Goal: Transaction & Acquisition: Download file/media

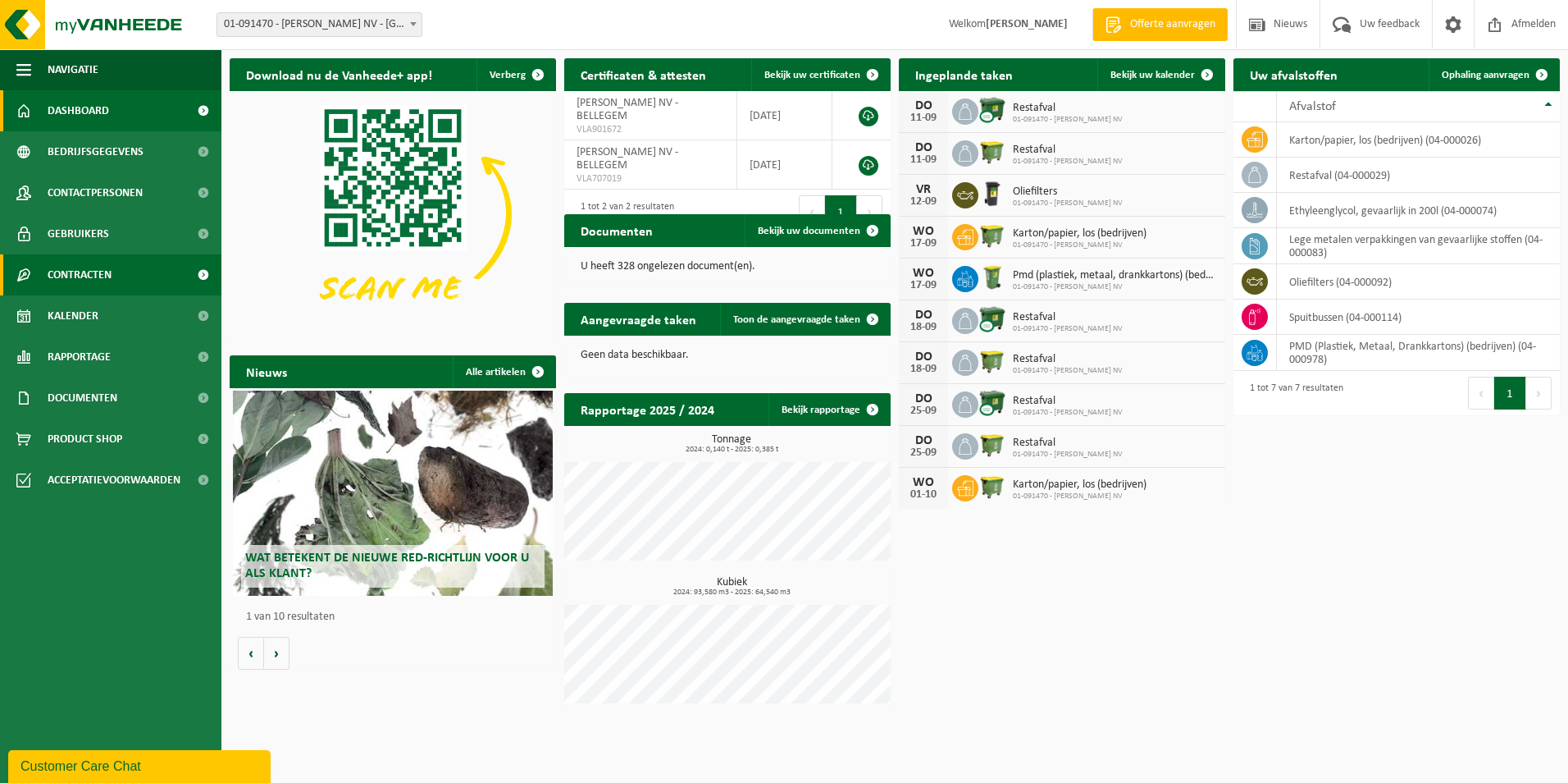
click at [86, 267] on span "Contracten" at bounding box center [79, 274] width 64 height 41
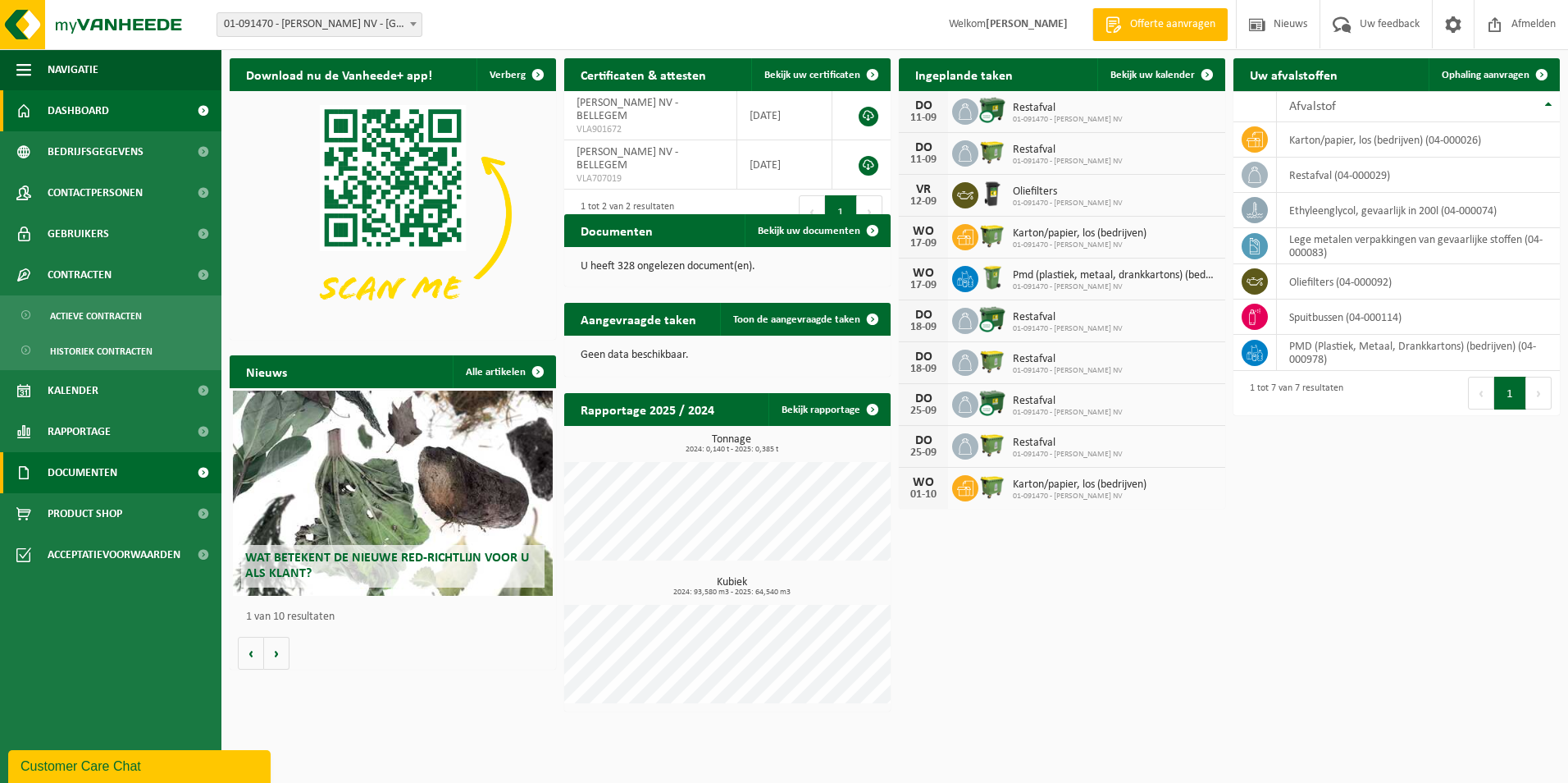
click at [91, 462] on span "Documenten" at bounding box center [82, 472] width 69 height 41
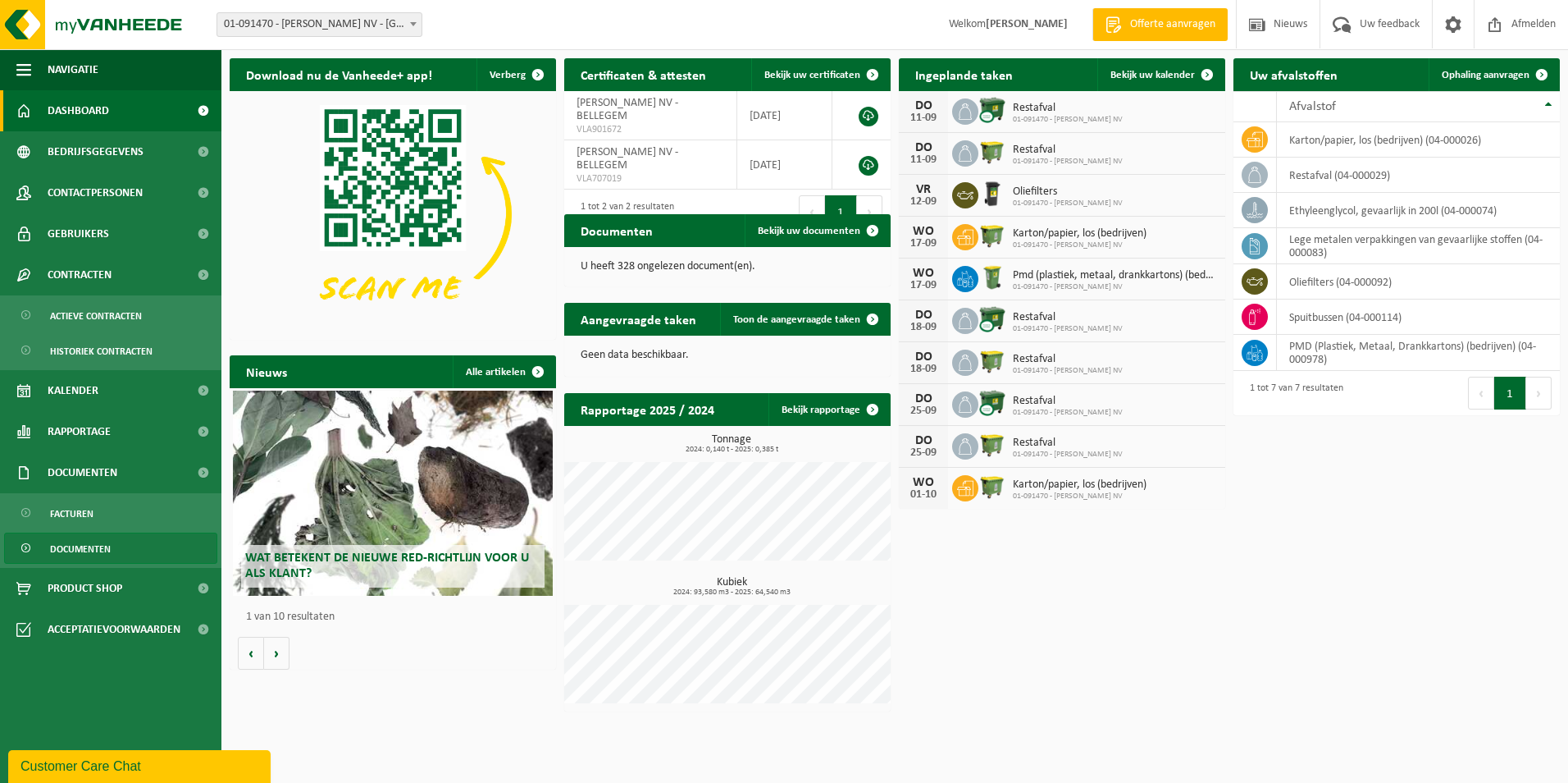
click at [77, 544] on span "Documenten" at bounding box center [79, 548] width 60 height 32
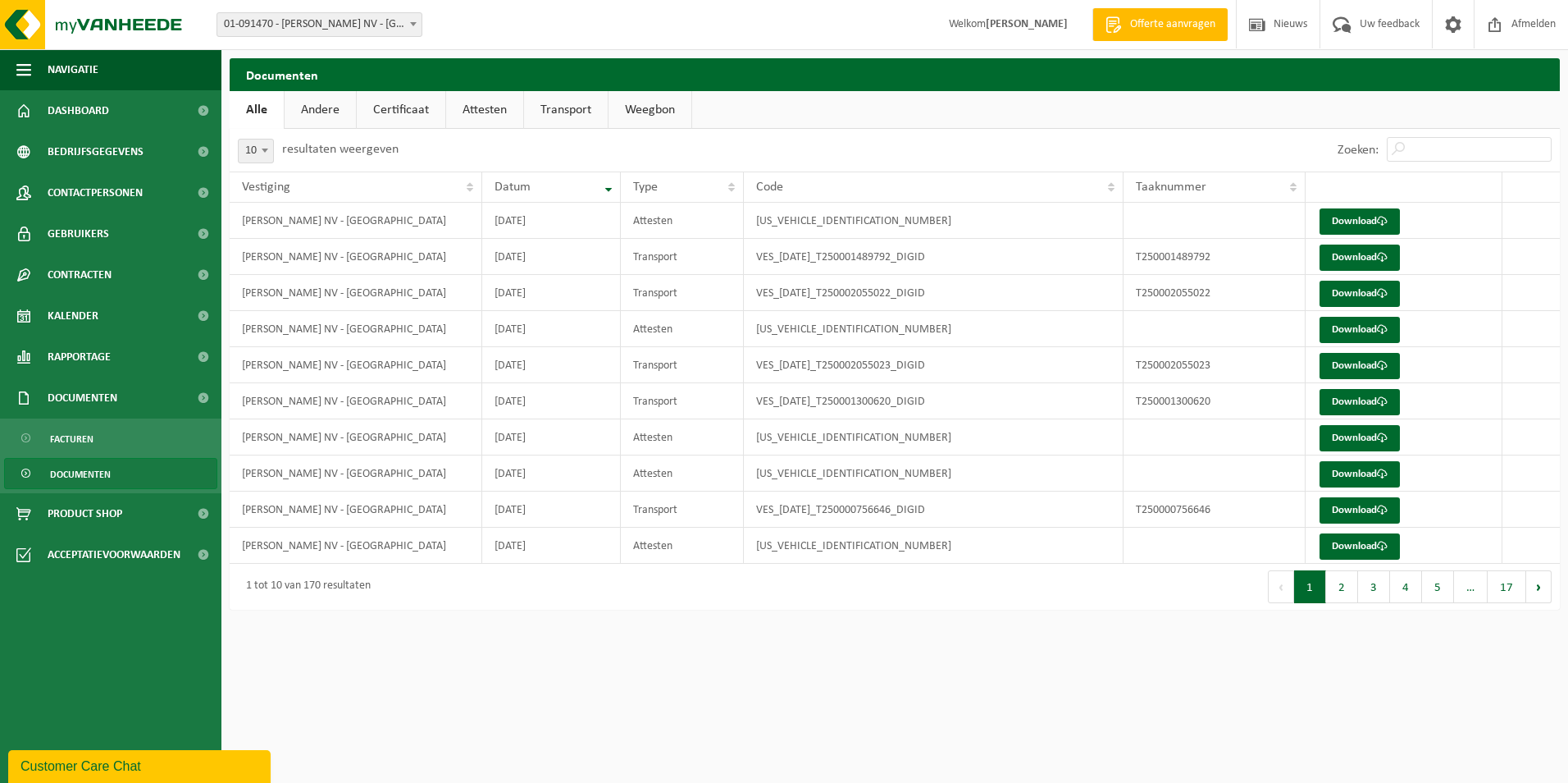
click at [385, 100] on link "Certificaat" at bounding box center [401, 110] width 88 height 38
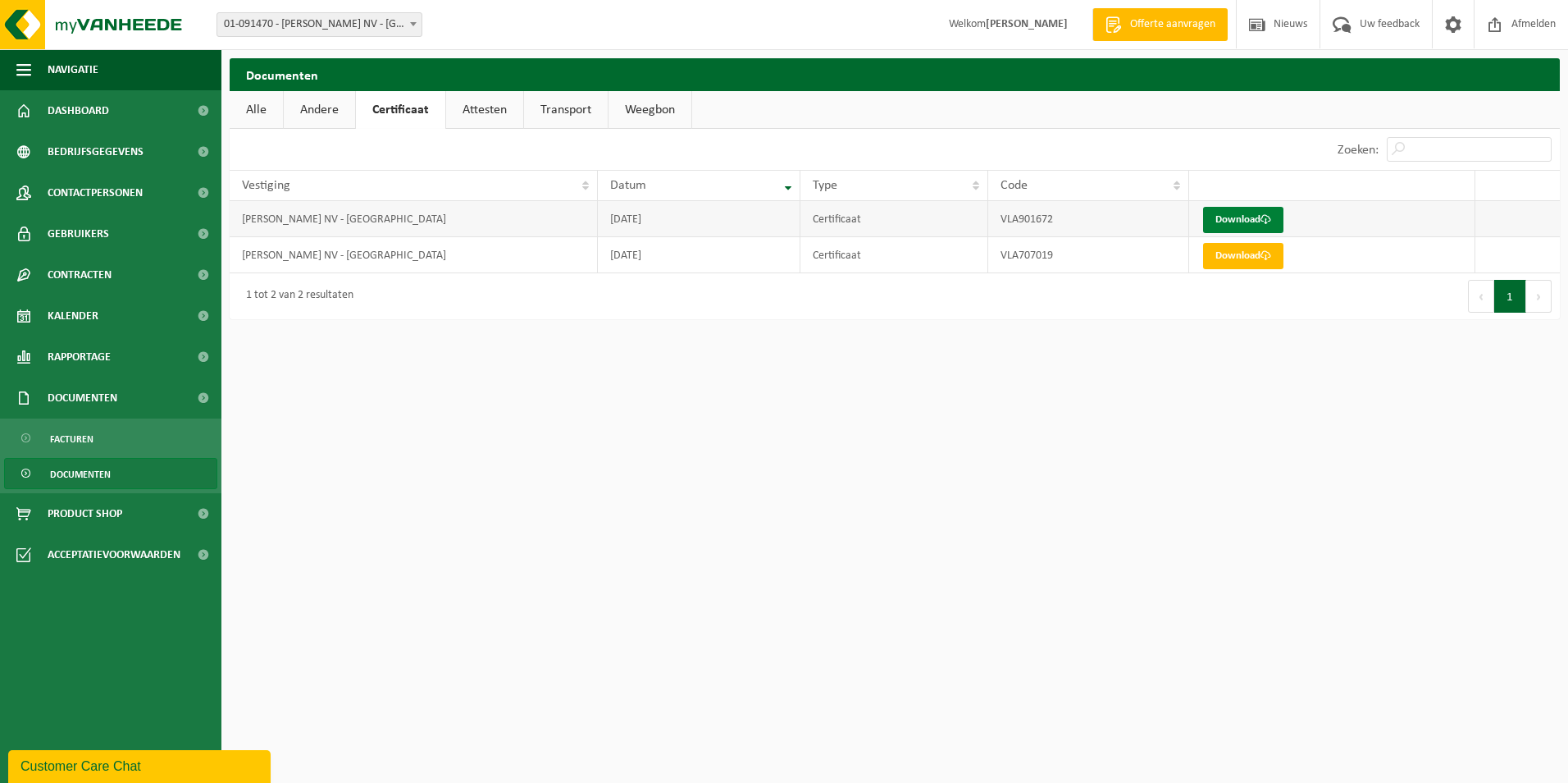
click at [1240, 222] on link "Download" at bounding box center [1242, 219] width 80 height 26
click at [1242, 255] on link "Download" at bounding box center [1242, 255] width 80 height 26
drag, startPoint x: 683, startPoint y: 370, endPoint x: 697, endPoint y: 388, distance: 22.8
click at [686, 374] on html "Vestiging: 01-091470 - [PERSON_NAME] NV - [GEOGRAPHIC_DATA] 01-091470 - [PERSON…" at bounding box center [784, 392] width 1568 height 783
click at [1228, 222] on link "Download" at bounding box center [1242, 219] width 80 height 26
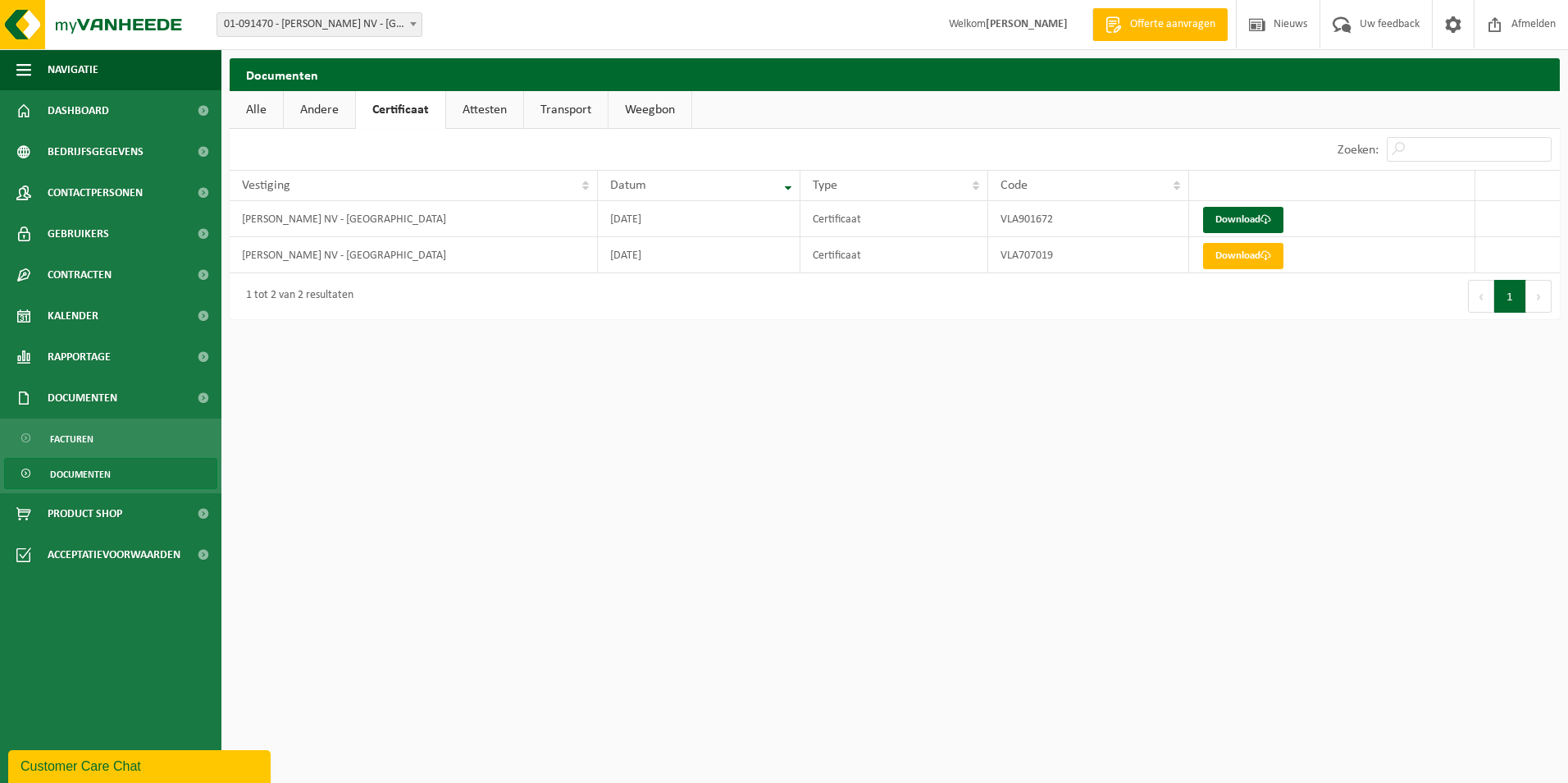
click at [886, 330] on div "Navigatie Offerte aanvragen Nieuws Uw feedback Afmelden Dashboard Bedrijfsgegev…" at bounding box center [784, 168] width 1568 height 336
click at [559, 342] on html "Vestiging: 01-091470 - [PERSON_NAME] NV - [GEOGRAPHIC_DATA] 01-091470 - [PERSON…" at bounding box center [784, 392] width 1568 height 783
drag, startPoint x: 852, startPoint y: 398, endPoint x: 866, endPoint y: 414, distance: 21.3
click at [865, 412] on html "Vestiging: 01-091470 - [PERSON_NAME] NV - [GEOGRAPHIC_DATA] 01-091470 - [PERSON…" at bounding box center [784, 392] width 1568 height 783
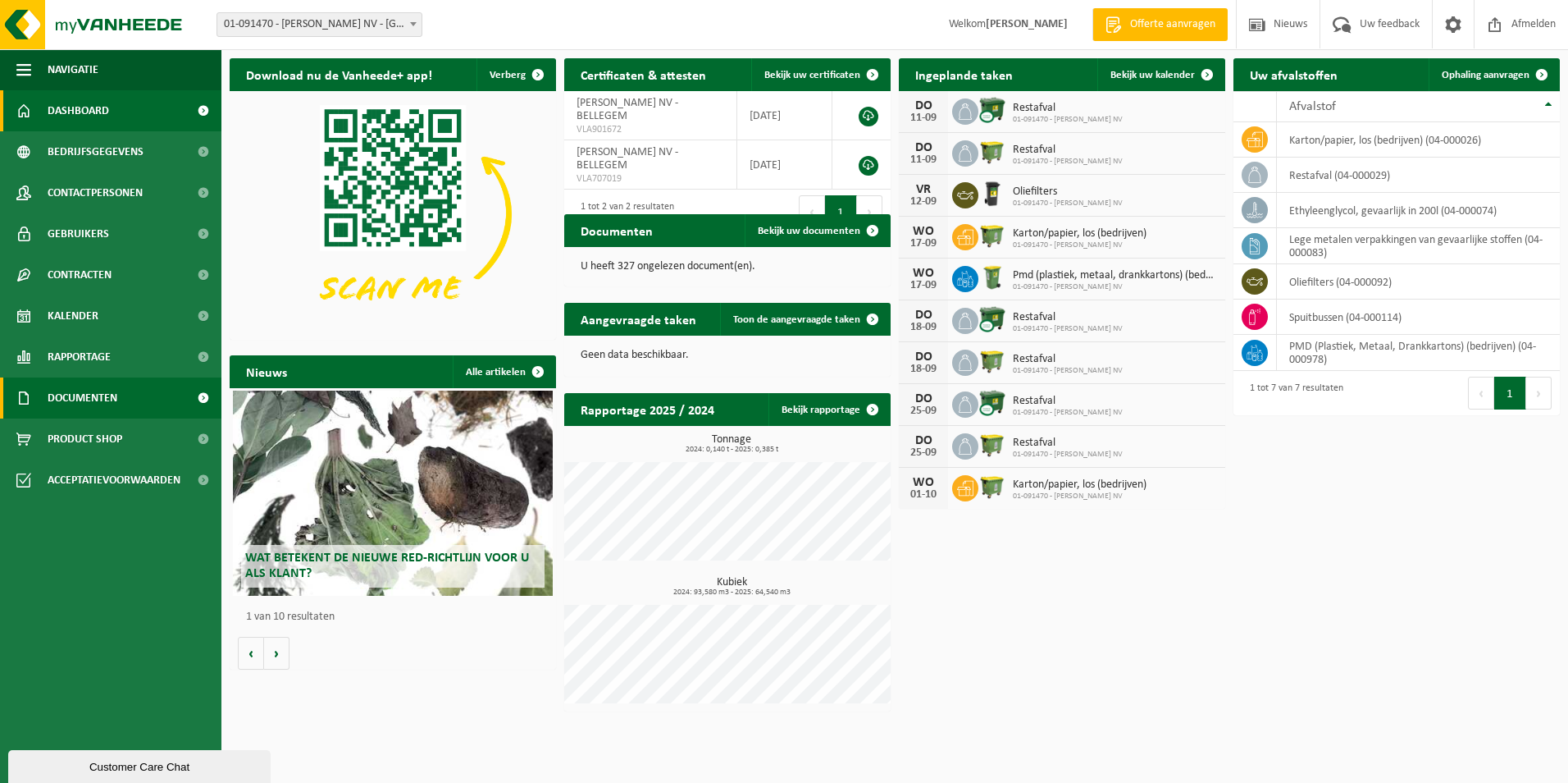
click at [90, 401] on span "Documenten" at bounding box center [82, 397] width 69 height 41
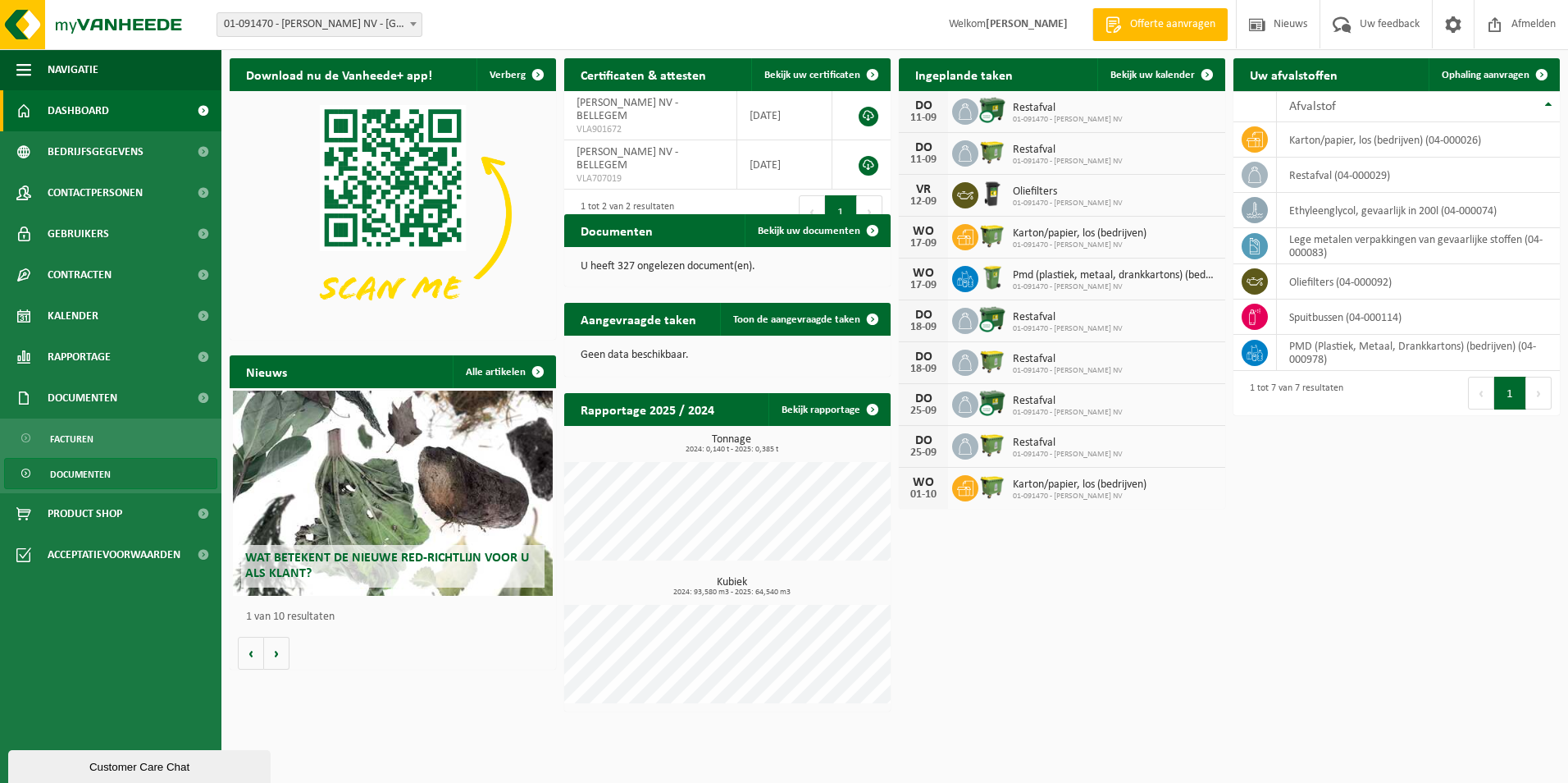
click at [142, 461] on link "Documenten" at bounding box center [111, 473] width 213 height 32
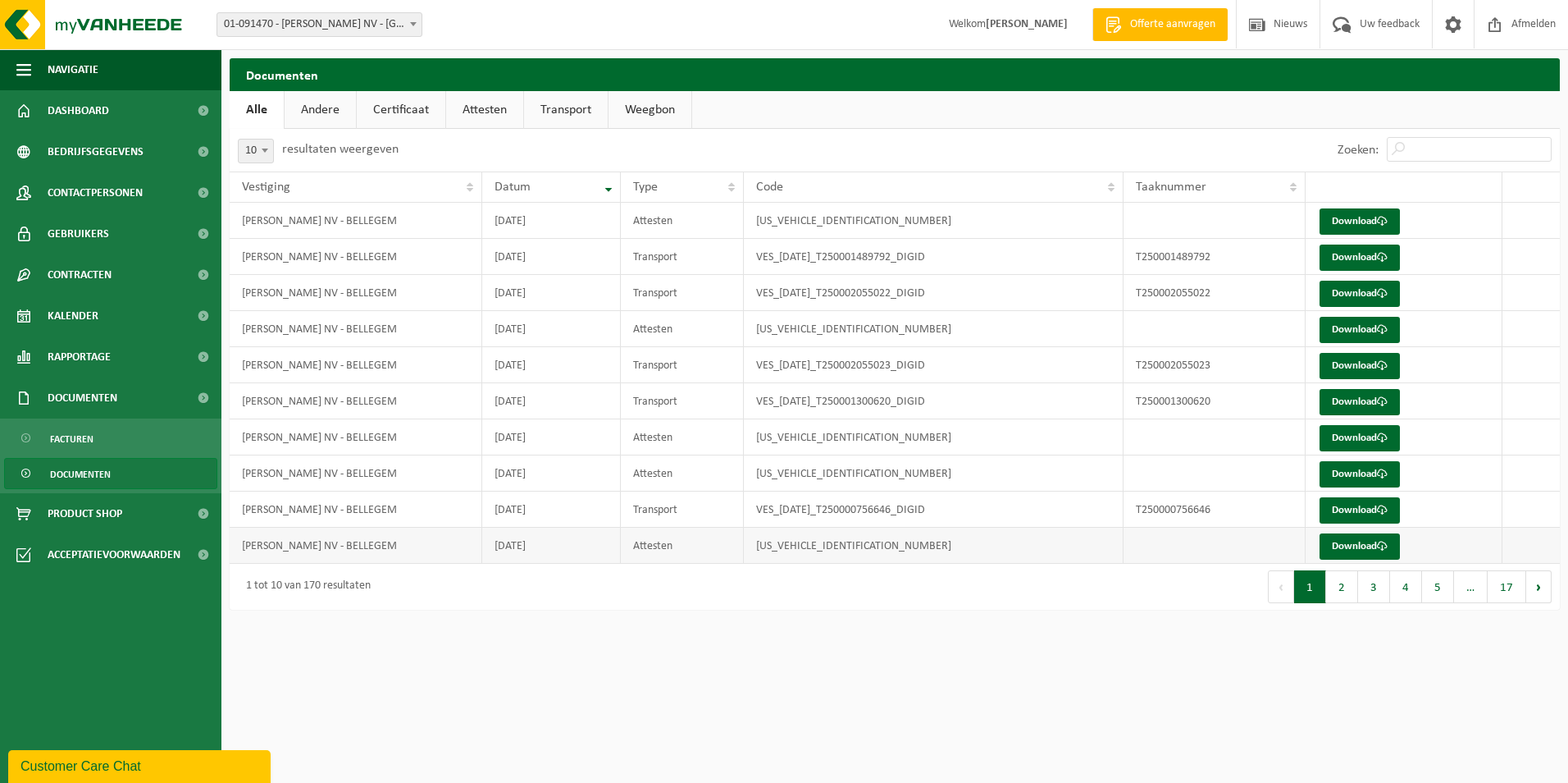
click at [874, 548] on td "VES00625000008397" at bounding box center [933, 546] width 380 height 36
click at [1362, 548] on link "Download" at bounding box center [1359, 546] width 80 height 26
click at [323, 112] on link "Andere" at bounding box center [320, 110] width 71 height 38
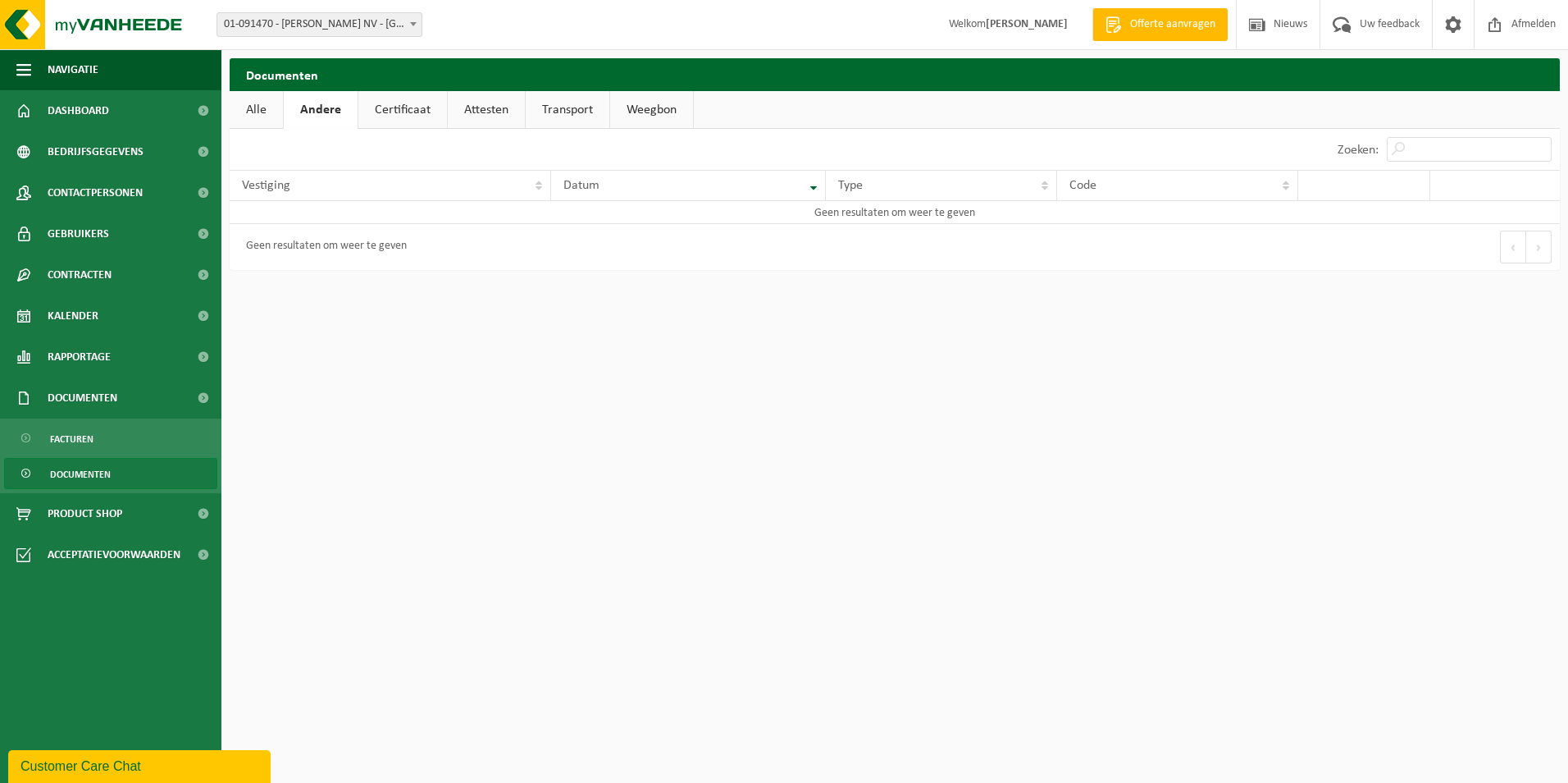
click at [408, 112] on link "Certificaat" at bounding box center [402, 110] width 88 height 38
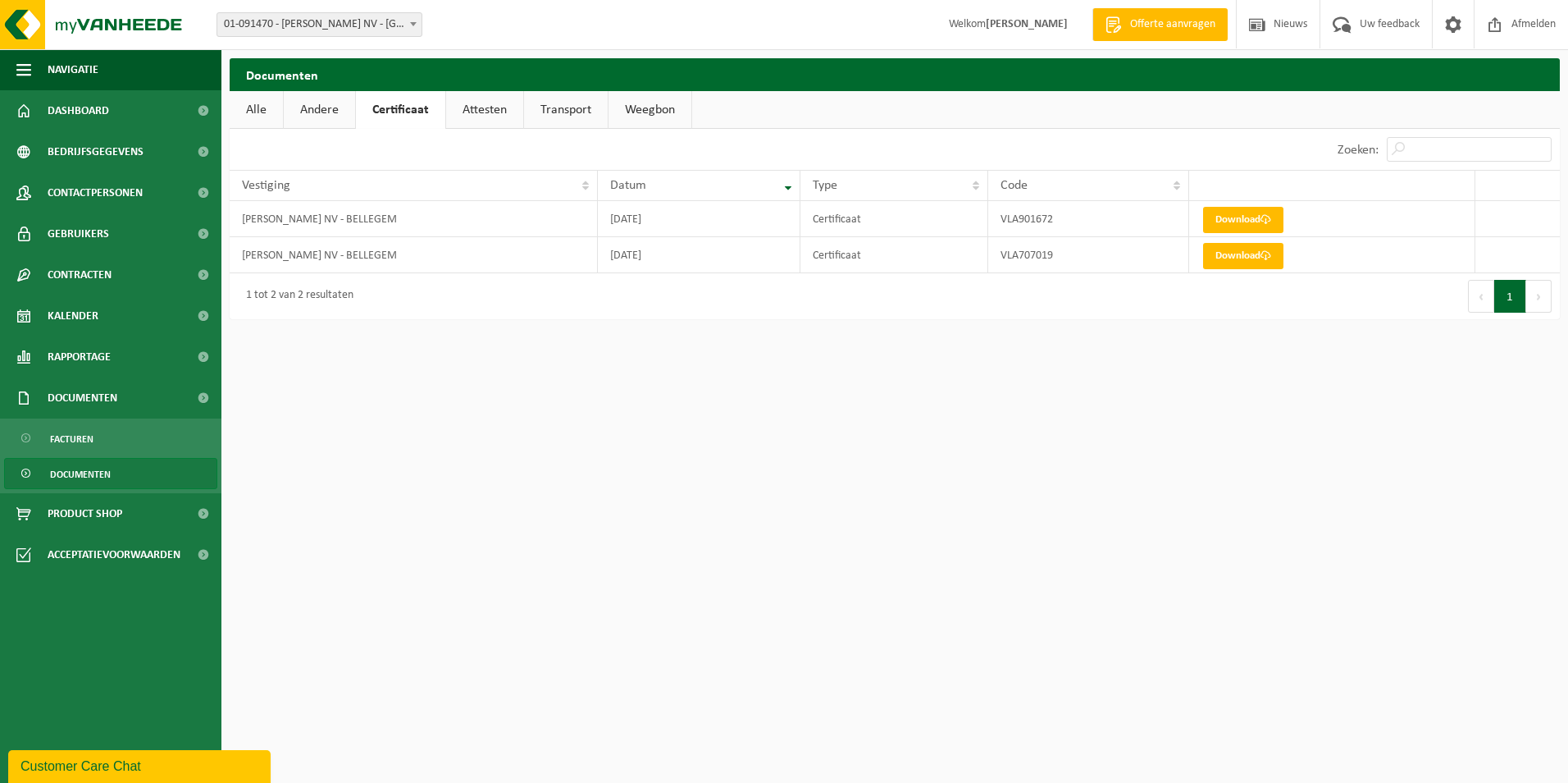
click at [825, 327] on div "Navigatie Offerte aanvragen Nieuws Uw feedback Afmelden Dashboard Bedrijfsgegev…" at bounding box center [784, 168] width 1568 height 336
click at [499, 128] on link "Attesten" at bounding box center [484, 110] width 77 height 38
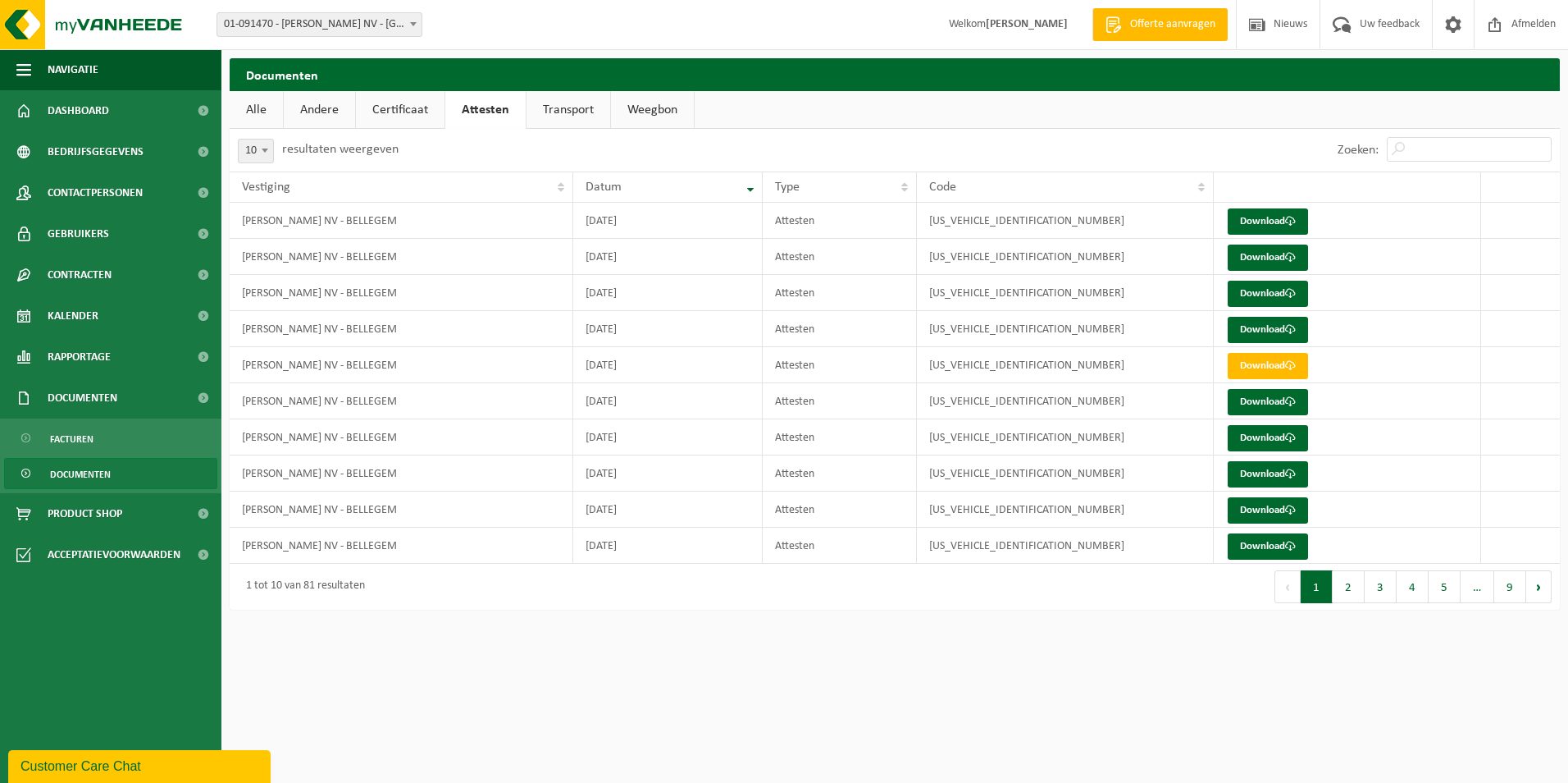
click at [564, 121] on link "Transport" at bounding box center [568, 110] width 84 height 38
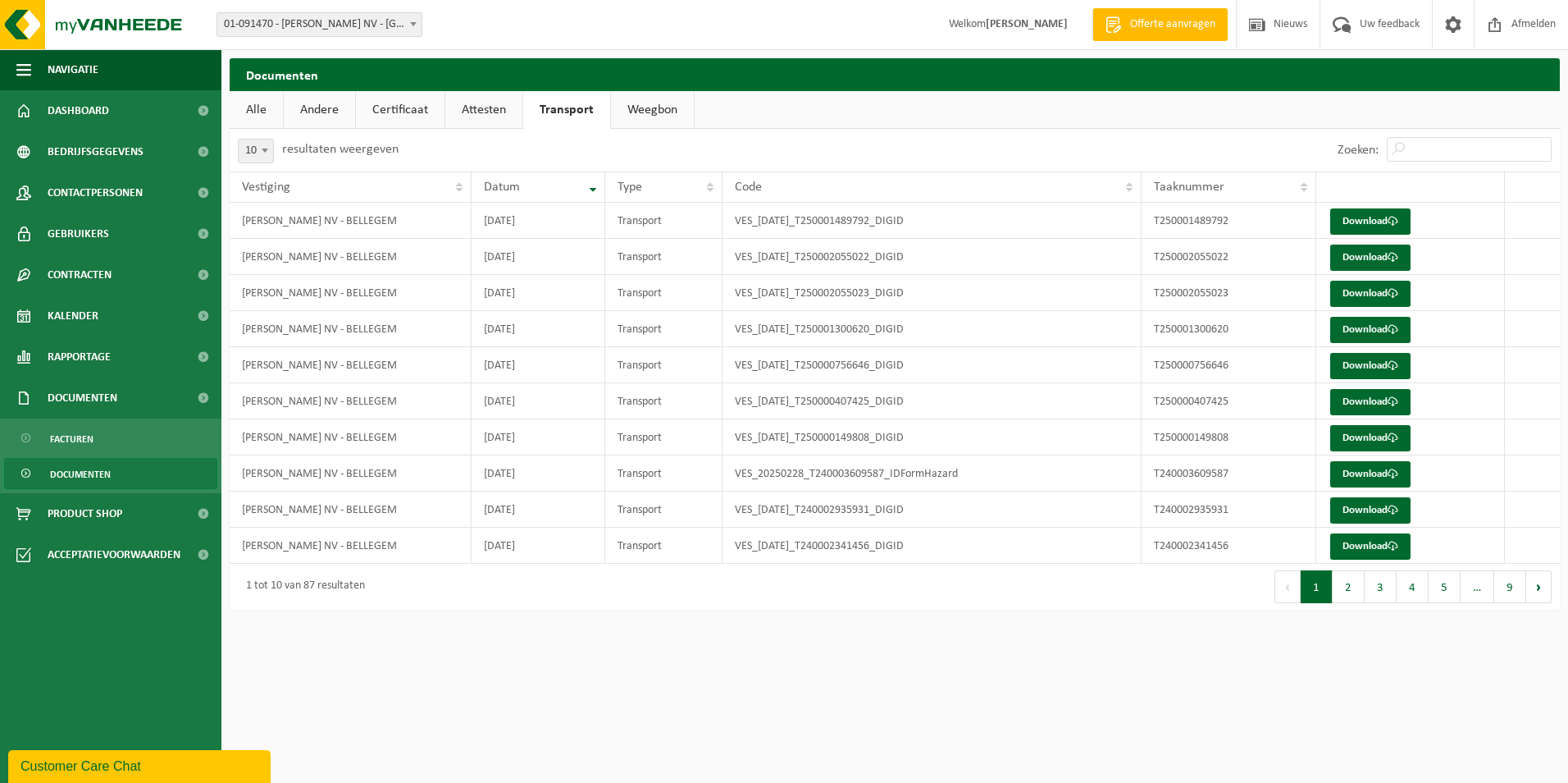
click at [642, 114] on link "Weegbon" at bounding box center [653, 110] width 83 height 38
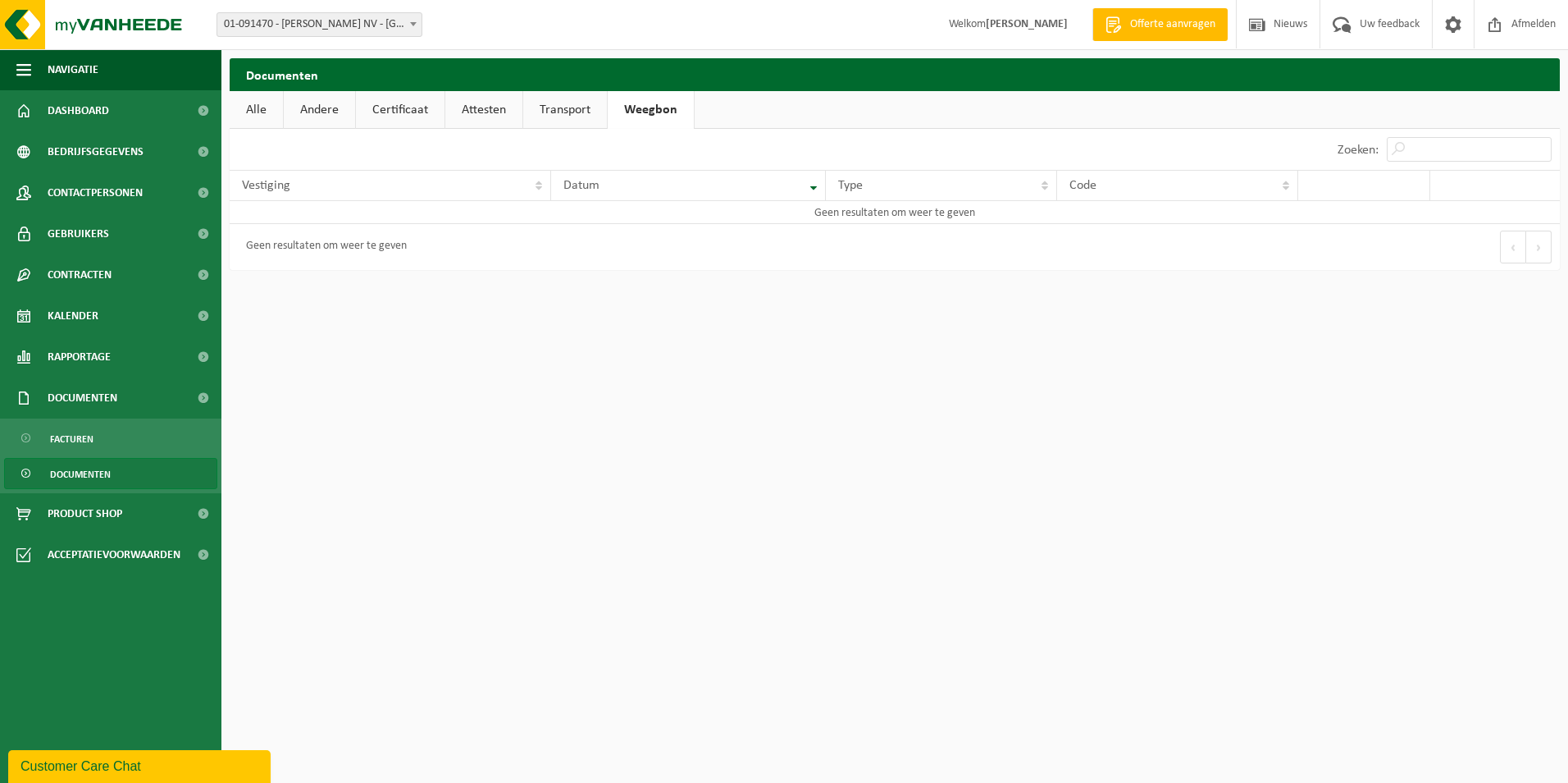
click at [555, 111] on link "Transport" at bounding box center [564, 110] width 84 height 38
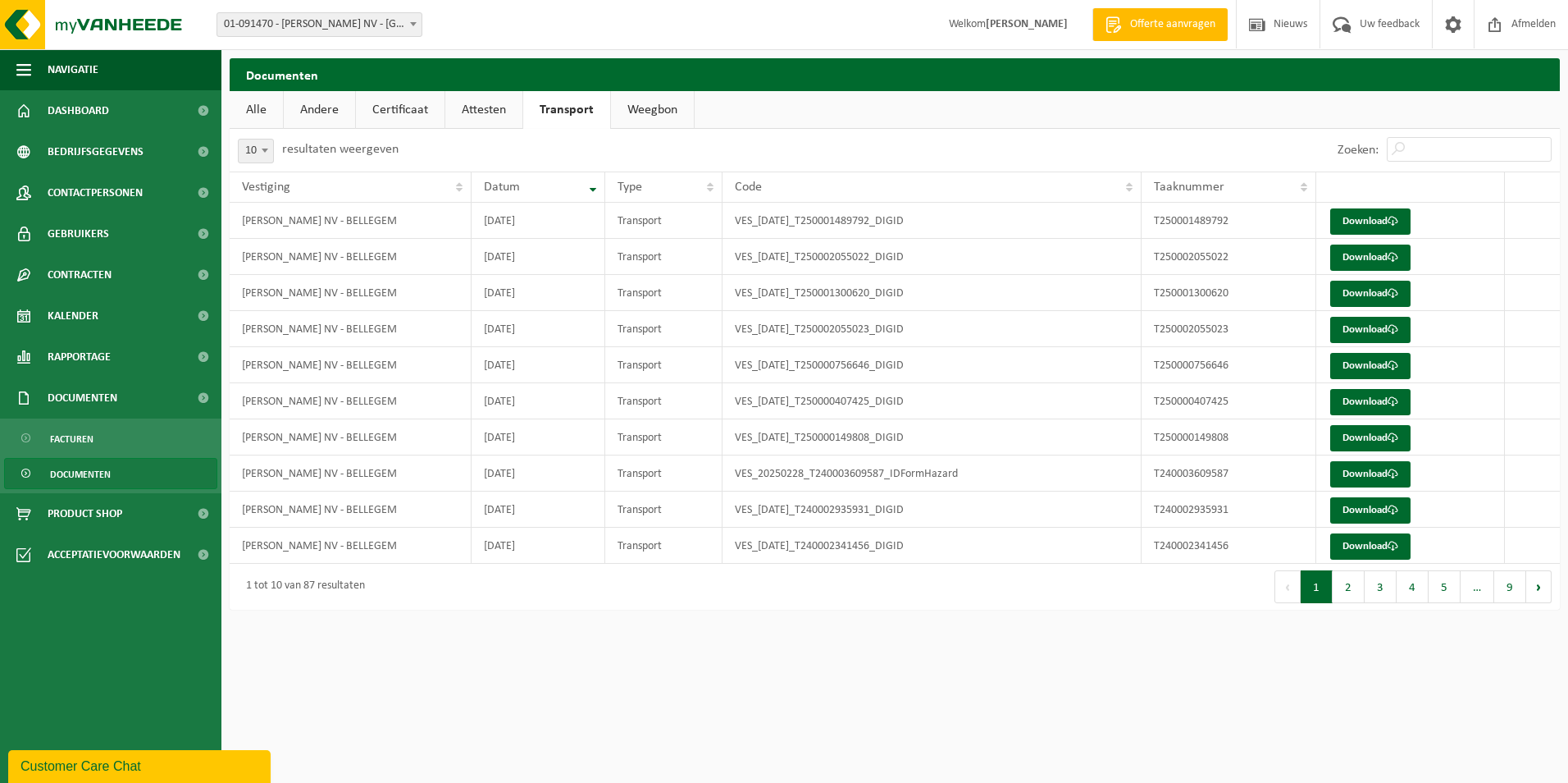
click at [592, 743] on html "Vestiging: 01-091470 - [PERSON_NAME] NV - [GEOGRAPHIC_DATA] 01-091470 - [PERSON…" at bounding box center [784, 392] width 1568 height 783
click at [559, 653] on html "Vestiging: 01-091470 - [PERSON_NAME] NV - [GEOGRAPHIC_DATA] 01-091470 - [PERSON…" at bounding box center [784, 392] width 1568 height 783
click at [501, 123] on link "Attesten" at bounding box center [483, 110] width 77 height 38
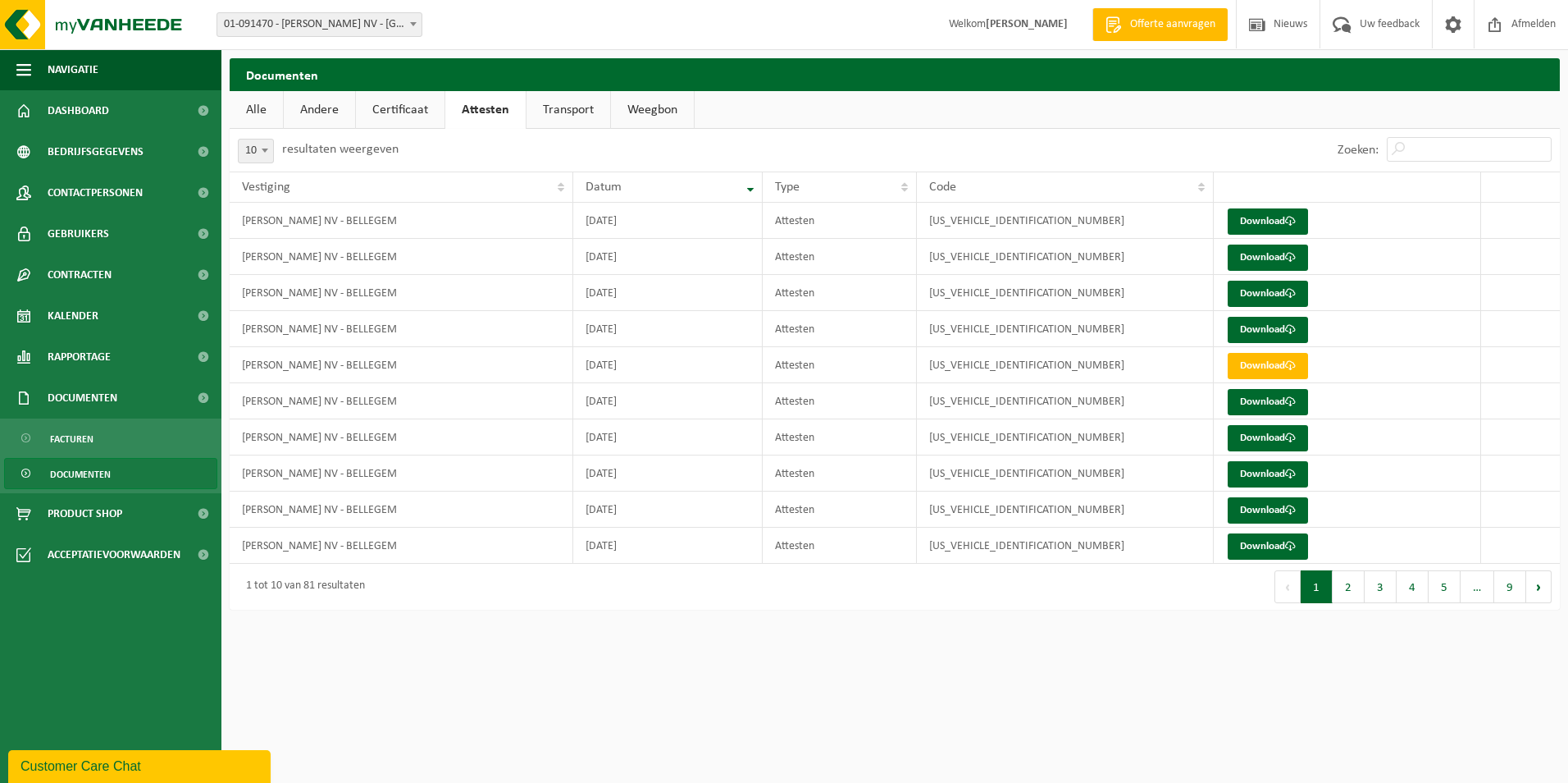
click at [721, 689] on html "Vestiging: 01-091470 - [PERSON_NAME] NV - [GEOGRAPHIC_DATA] 01-091470 - [PERSON…" at bounding box center [784, 392] width 1568 height 783
click at [772, 591] on div "1 tot 10 van 81 resultaten" at bounding box center [563, 586] width 665 height 46
click at [657, 673] on html "Vestiging: 01-091470 - [PERSON_NAME] NV - [GEOGRAPHIC_DATA] 01-091470 - [PERSON…" at bounding box center [784, 392] width 1568 height 783
click at [647, 673] on html "Vestiging: 01-091470 - [PERSON_NAME] NV - [GEOGRAPHIC_DATA] 01-091470 - [PERSON…" at bounding box center [784, 392] width 1568 height 783
click at [485, 648] on html "Vestiging: 01-091470 - [PERSON_NAME] NV - [GEOGRAPHIC_DATA] 01-091470 - [PERSON…" at bounding box center [784, 392] width 1568 height 783
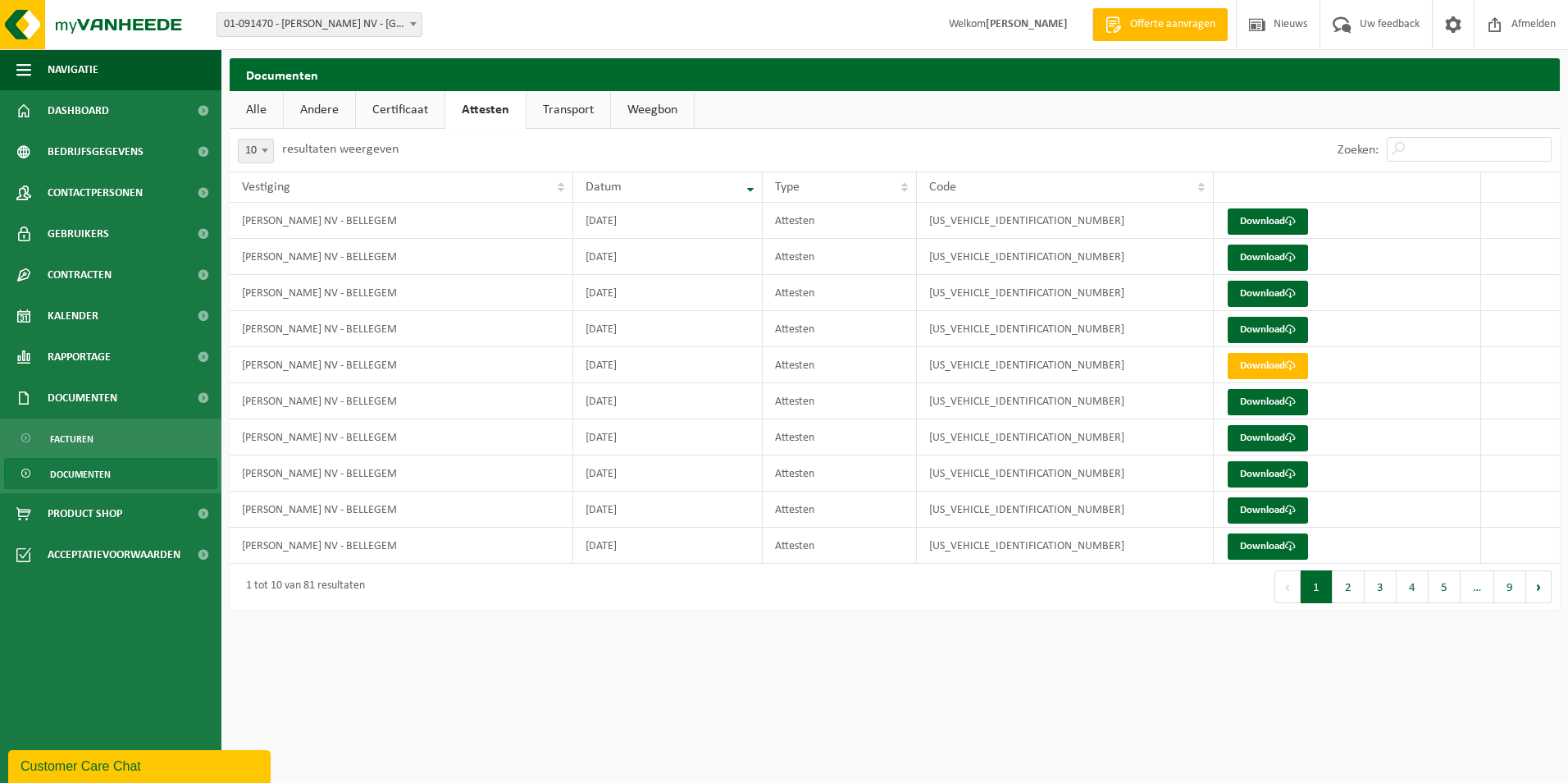
click at [580, 666] on html "Vestiging: 01-091470 - [PERSON_NAME] NV - [GEOGRAPHIC_DATA] 01-091470 - [PERSON…" at bounding box center [784, 392] width 1568 height 783
click at [401, 99] on link "Certificaat" at bounding box center [400, 110] width 88 height 38
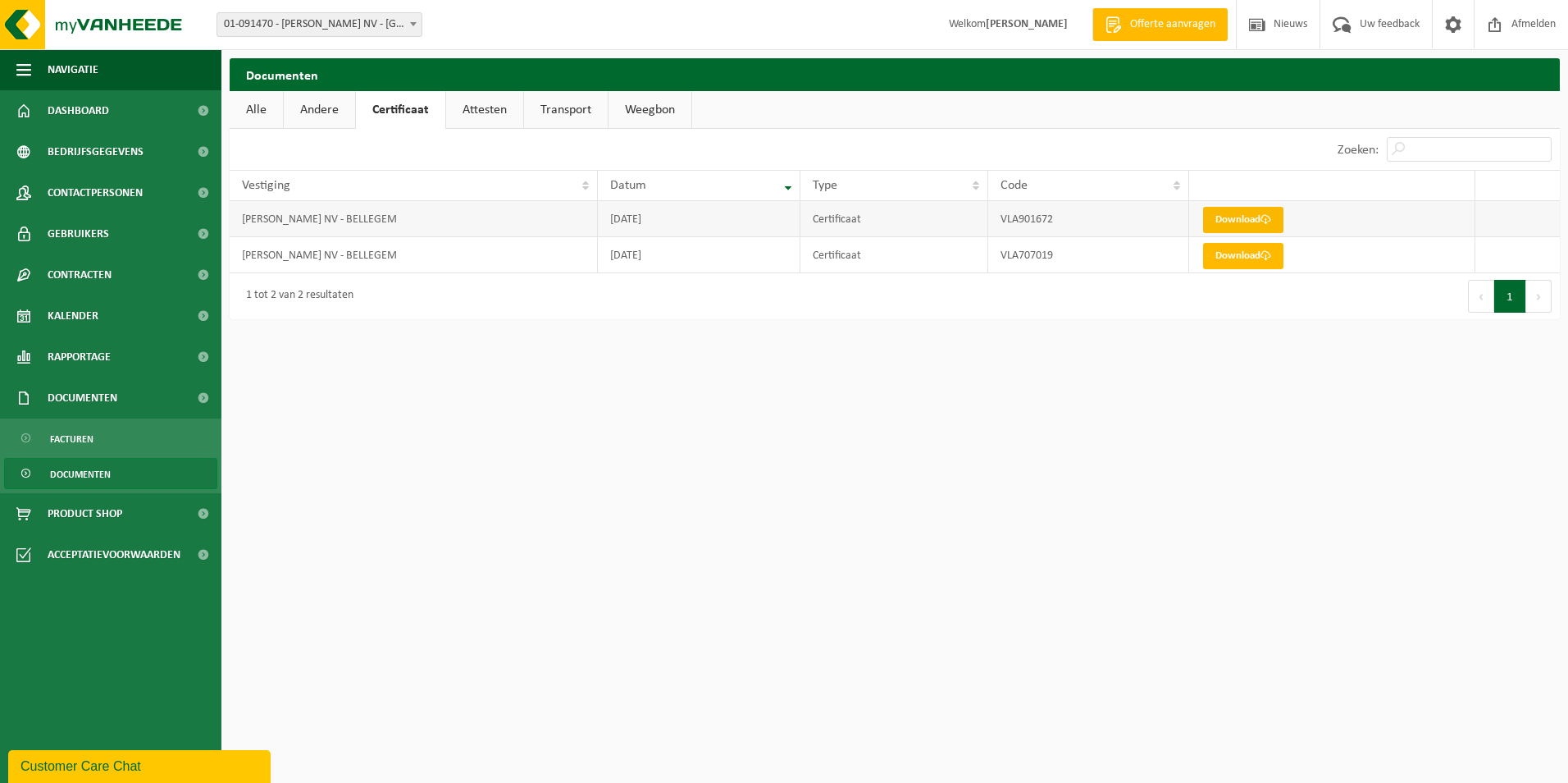
click at [1245, 214] on link "Download" at bounding box center [1242, 219] width 80 height 26
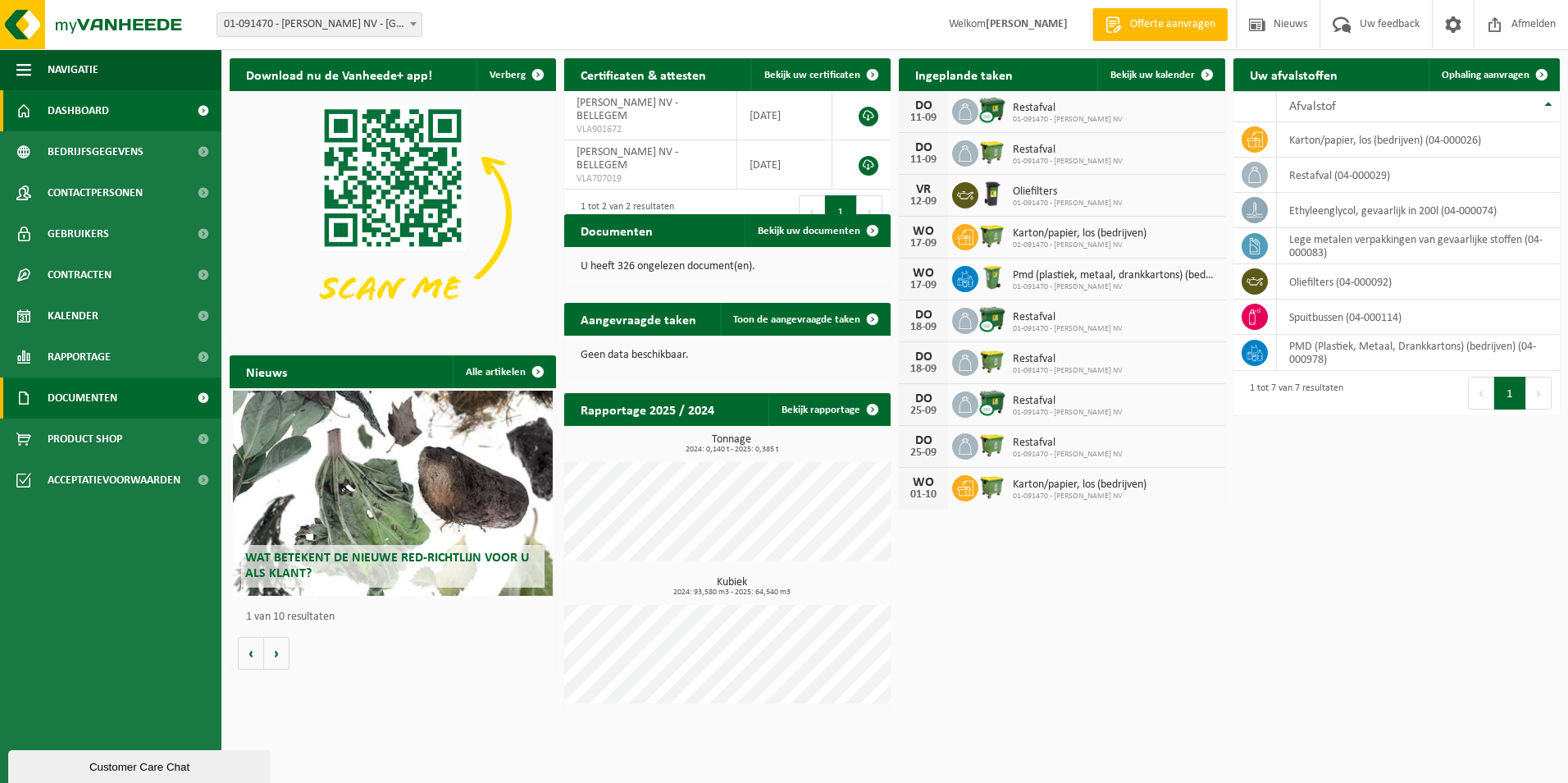
click at [120, 383] on link "Documenten" at bounding box center [111, 397] width 222 height 41
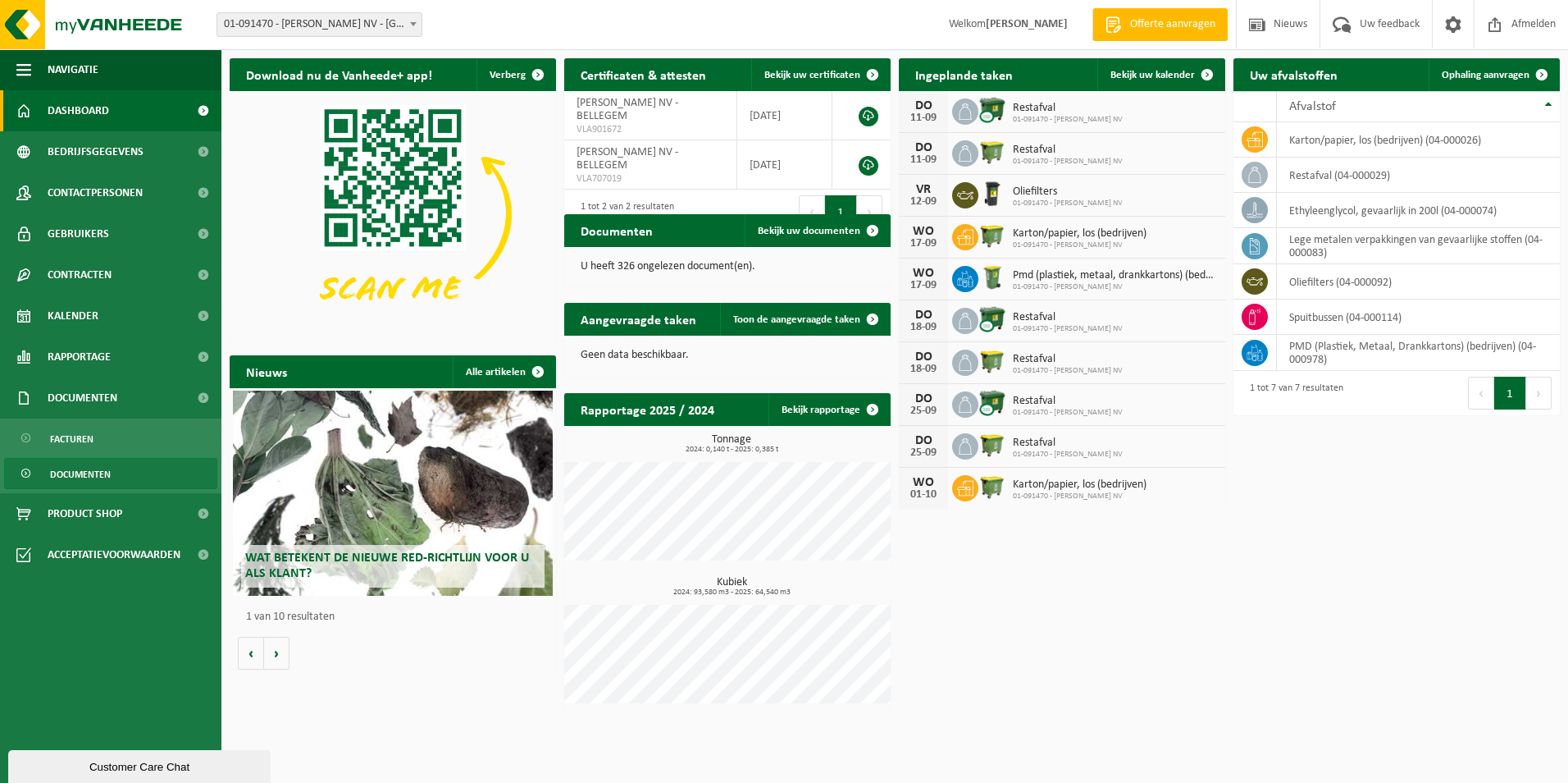
click at [64, 479] on span "Documenten" at bounding box center [79, 474] width 60 height 32
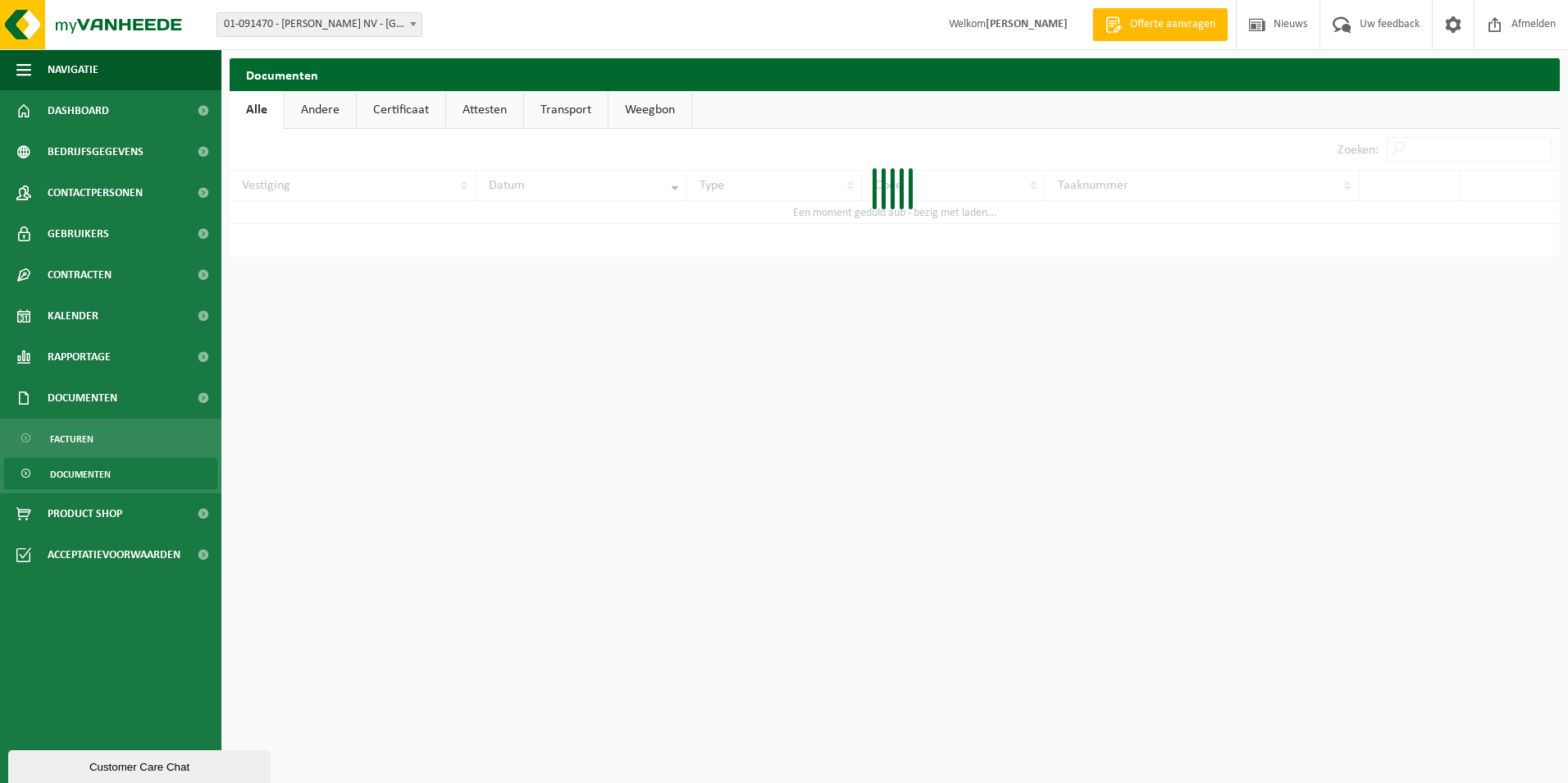
click at [502, 111] on link "Attesten" at bounding box center [484, 110] width 77 height 38
click at [379, 113] on link "Certificaat" at bounding box center [400, 110] width 88 height 38
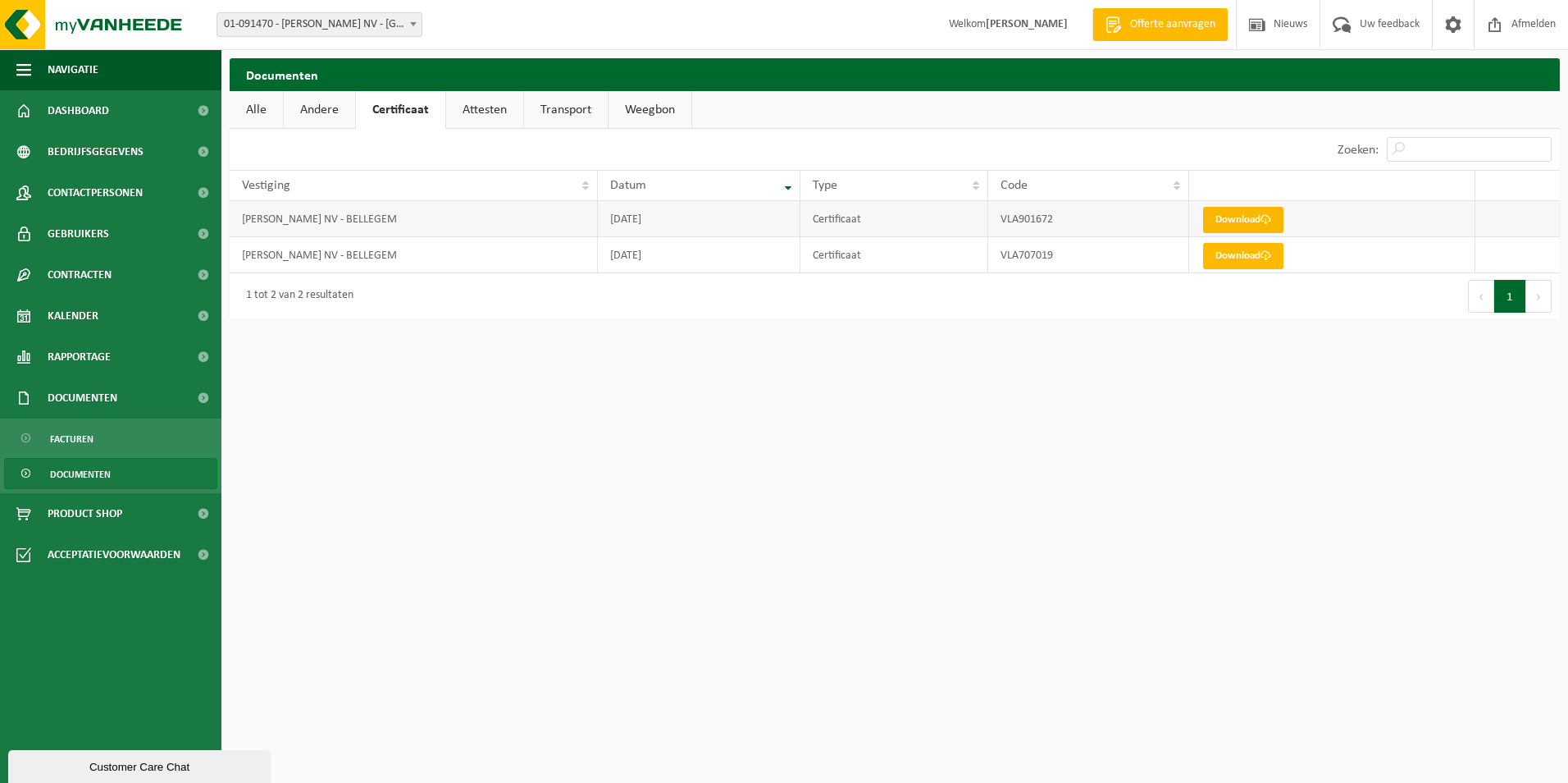
click at [1238, 211] on link "Download" at bounding box center [1242, 219] width 80 height 26
click at [1255, 257] on link "Download" at bounding box center [1242, 255] width 80 height 26
drag, startPoint x: 654, startPoint y: 253, endPoint x: 602, endPoint y: 207, distance: 69.4
click at [602, 207] on tbody "[PERSON_NAME] NV - [GEOGRAPHIC_DATA] [DATE] Certificaat VLA901672 Download MYLL…" at bounding box center [894, 237] width 1330 height 72
click at [857, 531] on html "Vestiging: 01-091470 - [PERSON_NAME] NV - [GEOGRAPHIC_DATA] 01-091470 - [PERSON…" at bounding box center [784, 392] width 1568 height 783
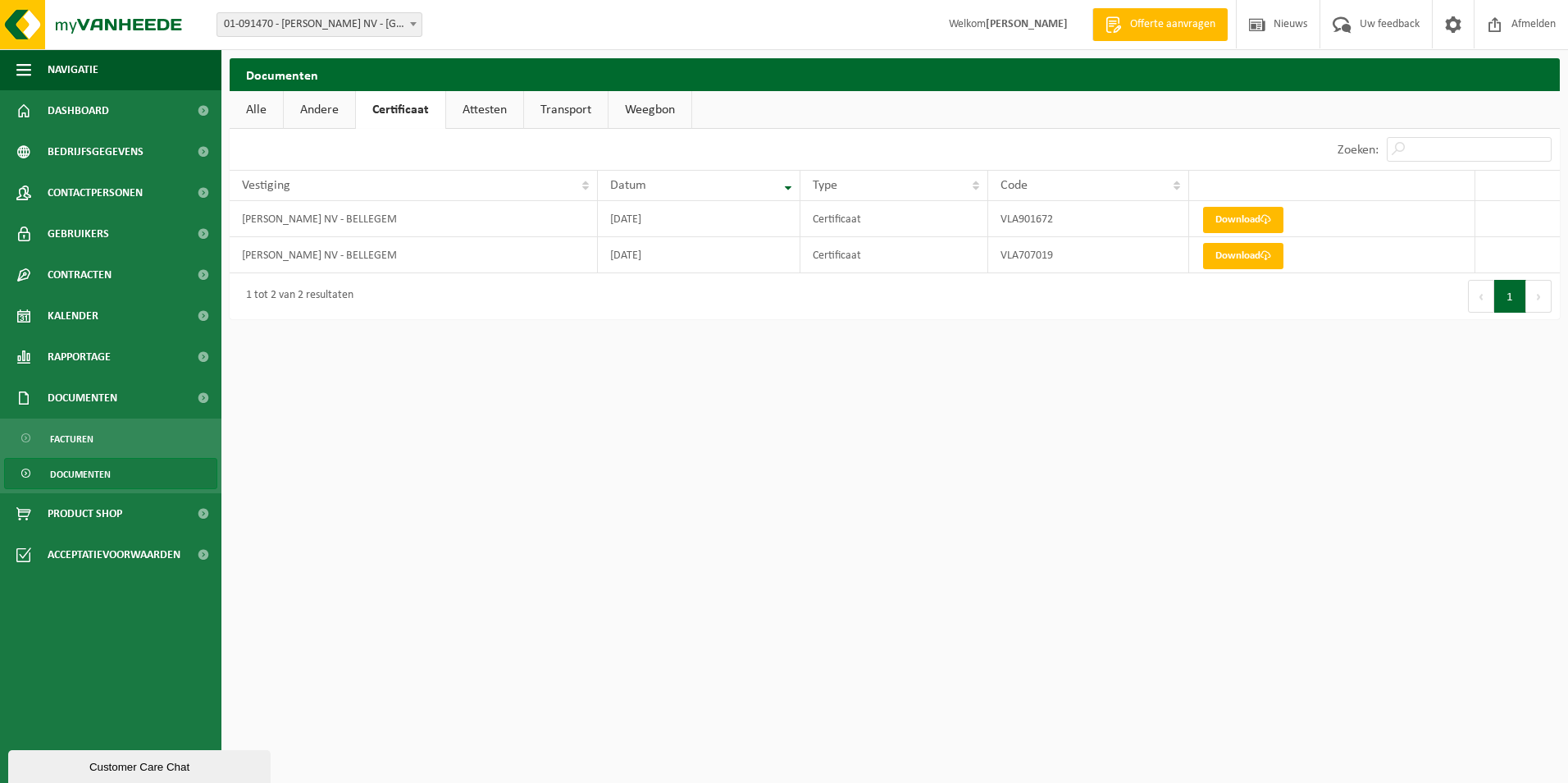
click at [937, 466] on html "Vestiging: 01-091470 - [PERSON_NAME] NV - [GEOGRAPHIC_DATA] 01-091470 - [PERSON…" at bounding box center [784, 392] width 1568 height 783
click at [1227, 217] on link "Download" at bounding box center [1242, 219] width 80 height 26
click at [1218, 450] on html "Vestiging: 01-091470 - [PERSON_NAME] NV - [GEOGRAPHIC_DATA] 01-091470 - [PERSON…" at bounding box center [784, 392] width 1568 height 783
